Goal: Task Accomplishment & Management: Use online tool/utility

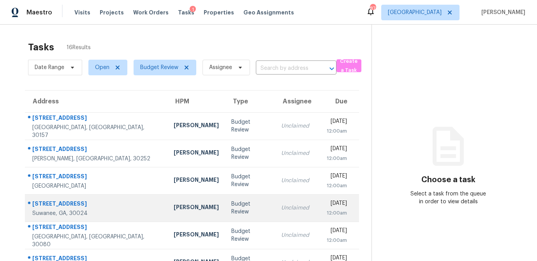
scroll to position [145, 0]
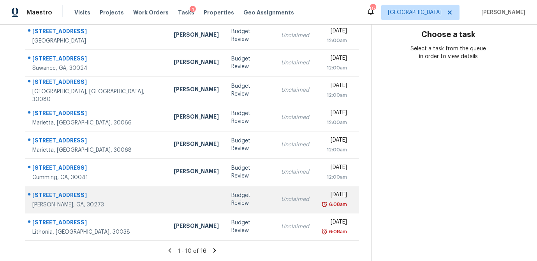
click at [275, 205] on td "Unclaimed" at bounding box center [295, 198] width 41 height 27
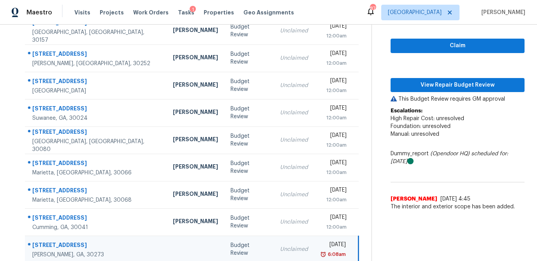
scroll to position [88, 0]
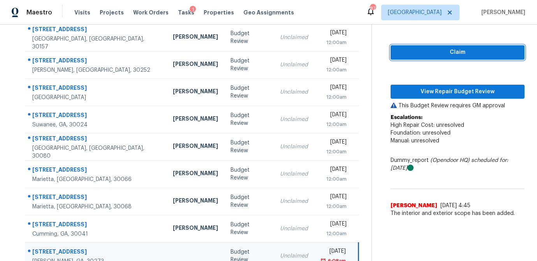
click at [447, 49] on span "Claim" at bounding box center [458, 53] width 122 height 10
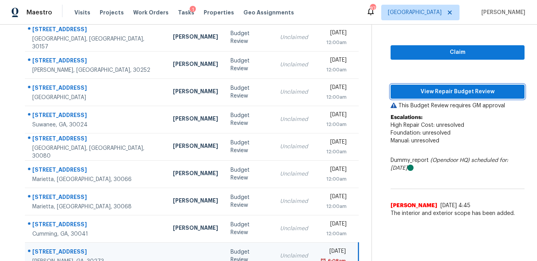
drag, startPoint x: 445, startPoint y: 91, endPoint x: 450, endPoint y: 92, distance: 5.6
click at [445, 91] on span "View Repair Budget Review" at bounding box center [458, 92] width 122 height 10
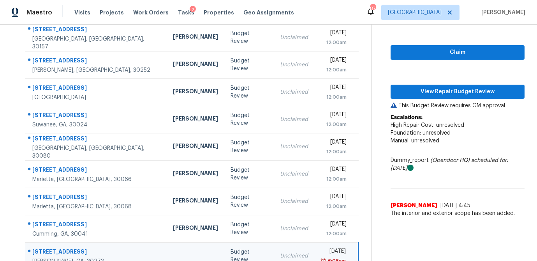
scroll to position [145, 0]
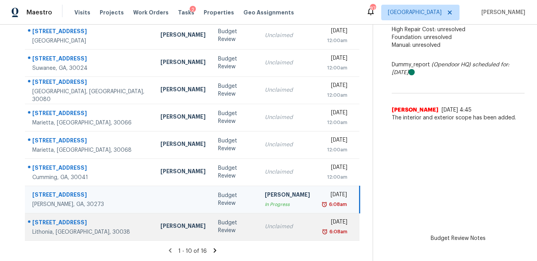
click at [265, 223] on div "Unclaimed" at bounding box center [287, 227] width 45 height 8
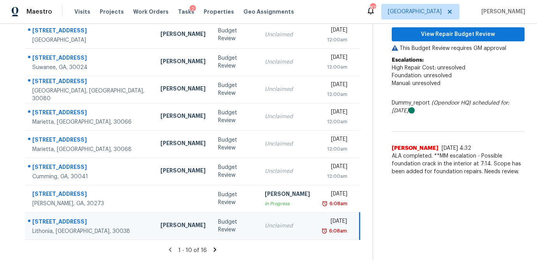
scroll to position [97, 0]
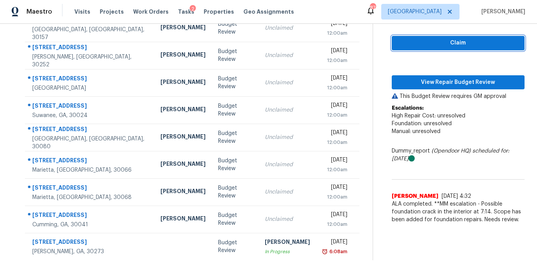
drag, startPoint x: 468, startPoint y: 48, endPoint x: 463, endPoint y: 53, distance: 6.9
click at [468, 48] on button "Claim" at bounding box center [458, 43] width 133 height 14
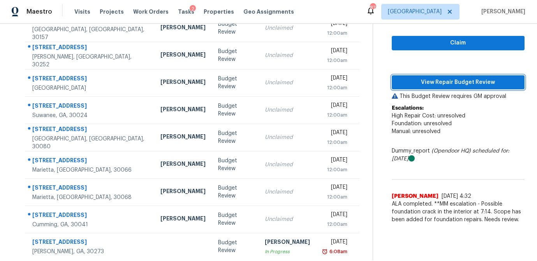
click at [456, 76] on button "View Repair Budget Review" at bounding box center [458, 82] width 133 height 14
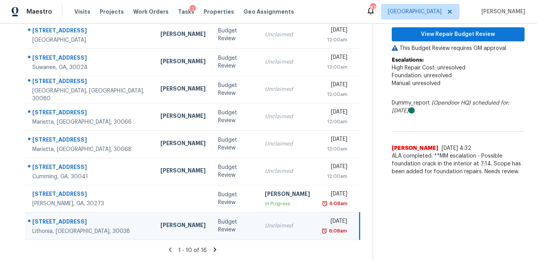
scroll to position [0, 0]
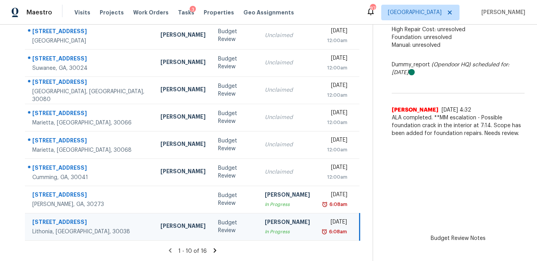
click at [217, 249] on div "1 - 10 of 16" at bounding box center [192, 251] width 360 height 8
click at [214, 250] on icon at bounding box center [215, 250] width 3 height 4
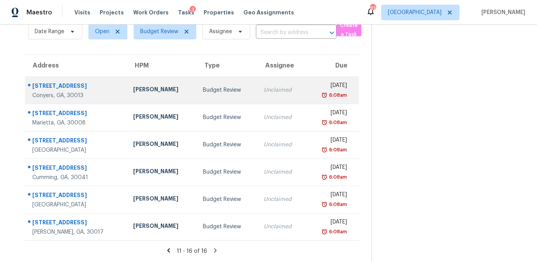
click at [197, 97] on td "Budget Review" at bounding box center [227, 89] width 61 height 27
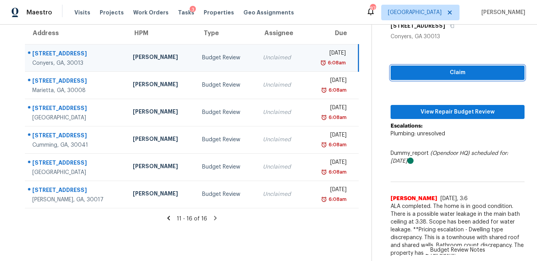
click at [459, 75] on span "Claim" at bounding box center [458, 73] width 122 height 10
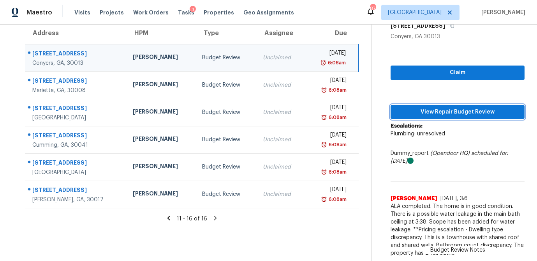
click at [449, 111] on span "View Repair Budget Review" at bounding box center [458, 112] width 122 height 10
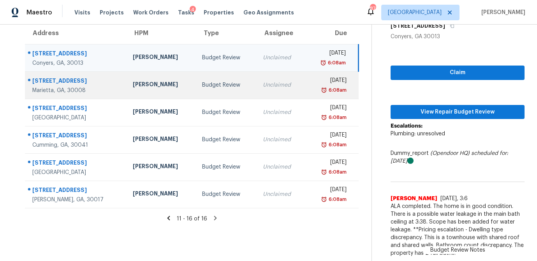
scroll to position [36, 0]
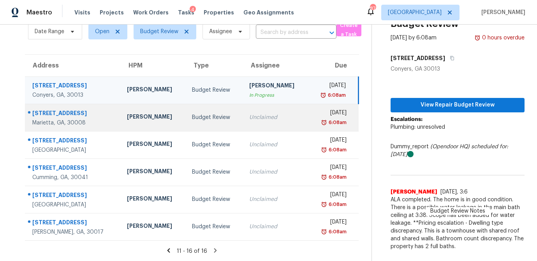
click at [249, 115] on div "Unclaimed" at bounding box center [275, 117] width 53 height 8
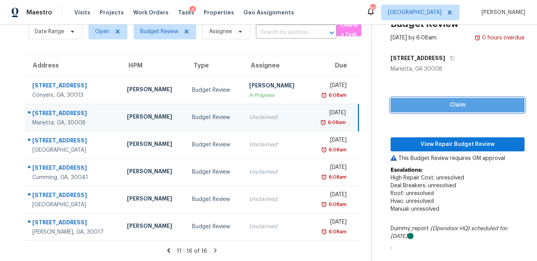
click at [427, 101] on span "Claim" at bounding box center [458, 105] width 122 height 10
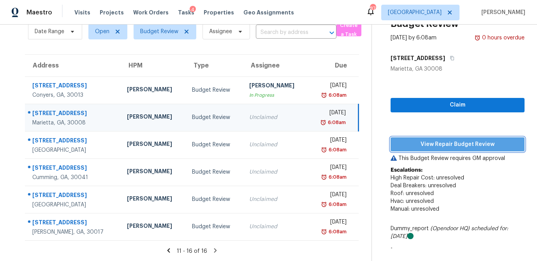
drag, startPoint x: 424, startPoint y: 140, endPoint x: 421, endPoint y: 119, distance: 20.8
click at [424, 140] on span "View Repair Budget Review" at bounding box center [458, 145] width 122 height 10
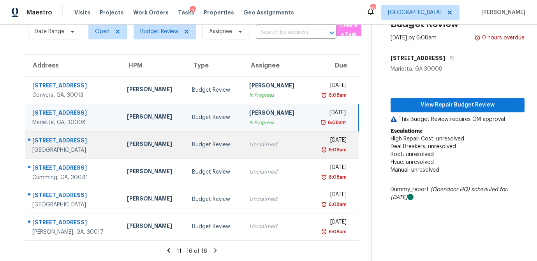
click at [206, 147] on div "Budget Review" at bounding box center [214, 145] width 45 height 8
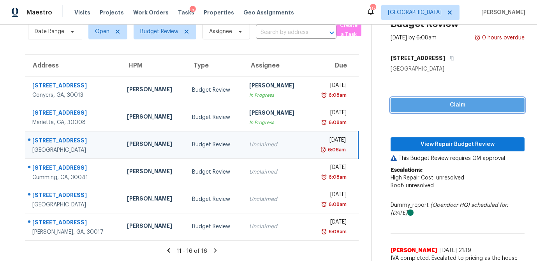
click at [435, 102] on span "Claim" at bounding box center [458, 105] width 122 height 10
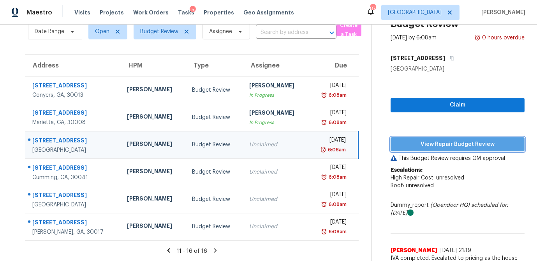
click at [426, 138] on button "View Repair Budget Review" at bounding box center [458, 144] width 134 height 14
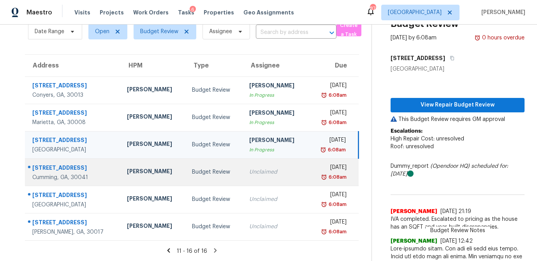
click at [249, 171] on div "Unclaimed" at bounding box center [275, 172] width 53 height 8
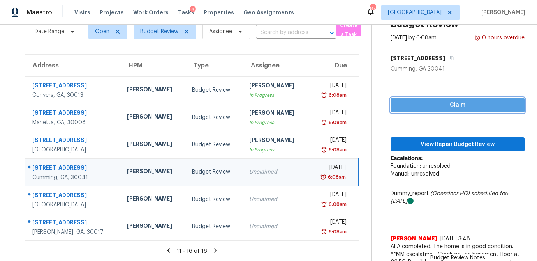
click at [450, 110] on button "Claim" at bounding box center [458, 105] width 134 height 14
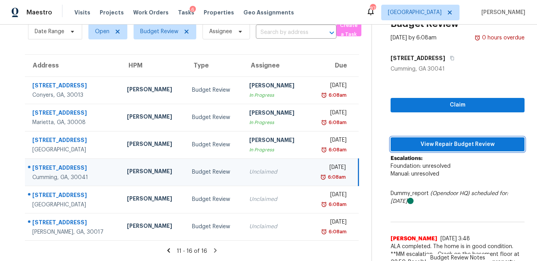
click at [439, 144] on span "View Repair Budget Review" at bounding box center [458, 145] width 122 height 10
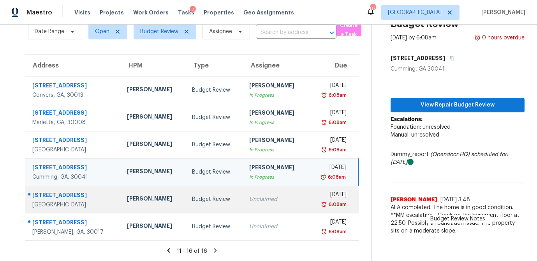
click at [249, 197] on div "Unclaimed" at bounding box center [275, 199] width 53 height 8
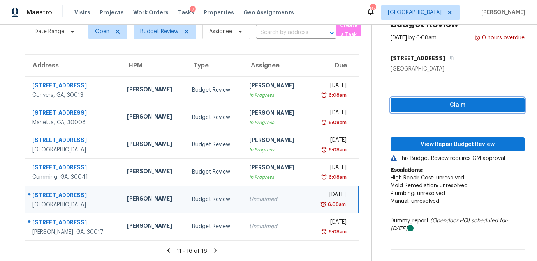
click at [479, 108] on span "Claim" at bounding box center [458, 105] width 122 height 10
click at [466, 135] on div "Claim View Repair Budget Review This Budget Review requires GM approval Escalat…" at bounding box center [458, 200] width 134 height 255
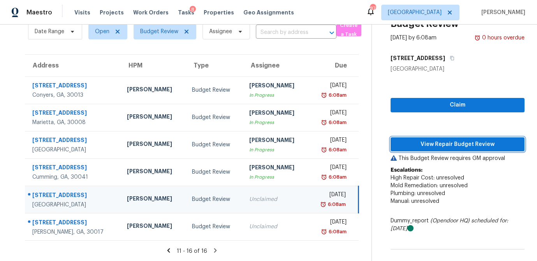
click at [469, 137] on button "View Repair Budget Review" at bounding box center [458, 144] width 134 height 14
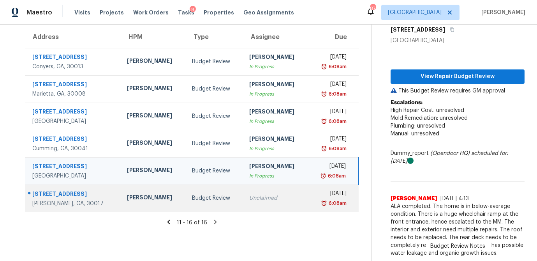
click at [249, 201] on div "Unclaimed" at bounding box center [275, 198] width 53 height 8
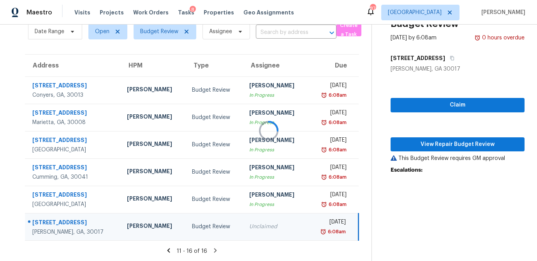
scroll to position [64, 0]
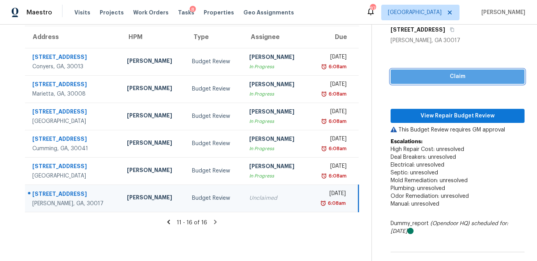
click at [426, 78] on span "Claim" at bounding box center [458, 77] width 122 height 10
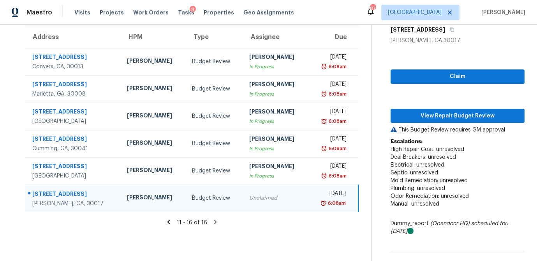
click at [417, 108] on div "Claim View Repair Budget Review This Budget Review requires GM approval Escalat…" at bounding box center [458, 194] width 134 height 300
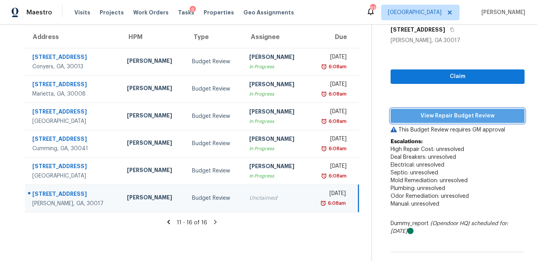
click at [430, 120] on button "View Repair Budget Review" at bounding box center [458, 116] width 134 height 14
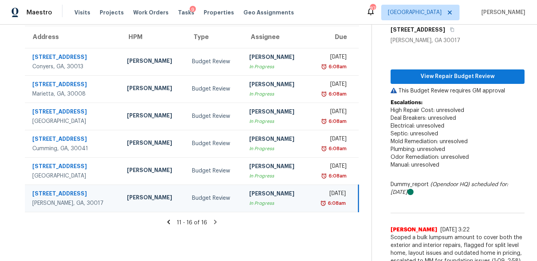
click at [165, 222] on icon at bounding box center [168, 221] width 7 height 7
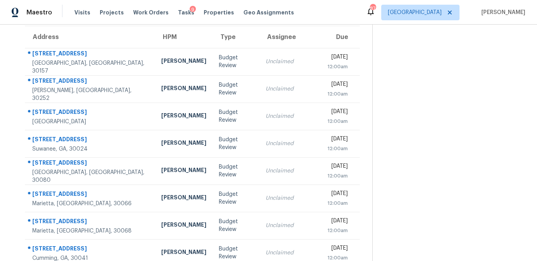
scroll to position [145, 0]
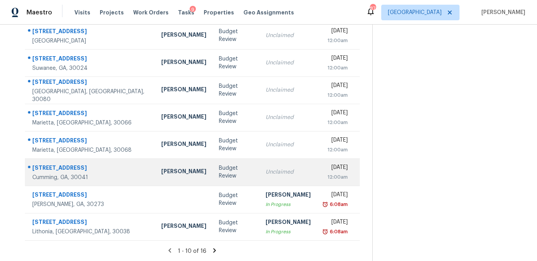
click at [213, 176] on td "Budget Review" at bounding box center [236, 171] width 47 height 27
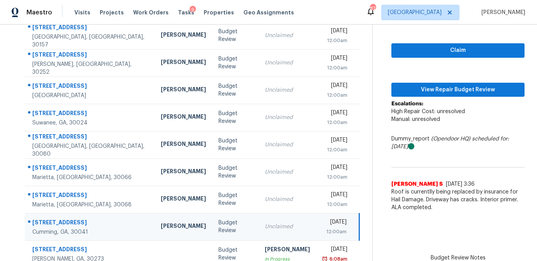
scroll to position [90, 0]
click at [443, 50] on span "Claim" at bounding box center [458, 51] width 121 height 10
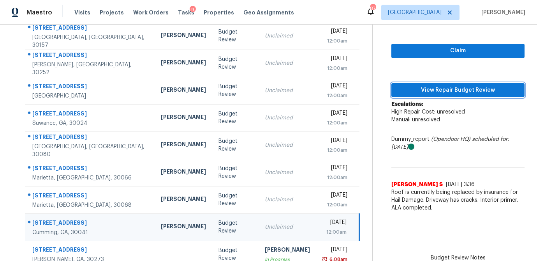
click at [435, 87] on span "View Repair Budget Review" at bounding box center [458, 90] width 121 height 10
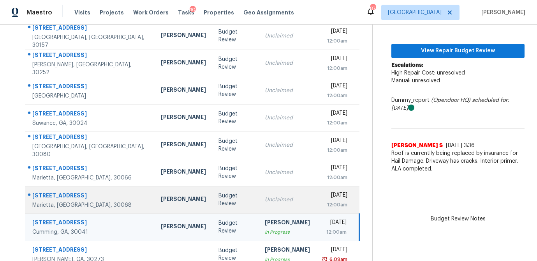
click at [259, 196] on td "Unclaimed" at bounding box center [288, 199] width 58 height 27
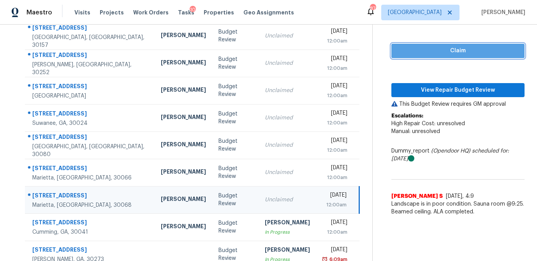
click at [435, 53] on span "Claim" at bounding box center [458, 51] width 121 height 10
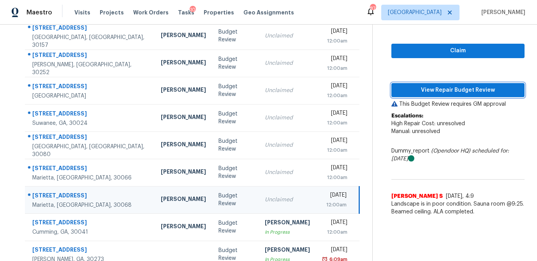
click at [429, 92] on span "View Repair Budget Review" at bounding box center [458, 90] width 121 height 10
